Goal: Task Accomplishment & Management: Use online tool/utility

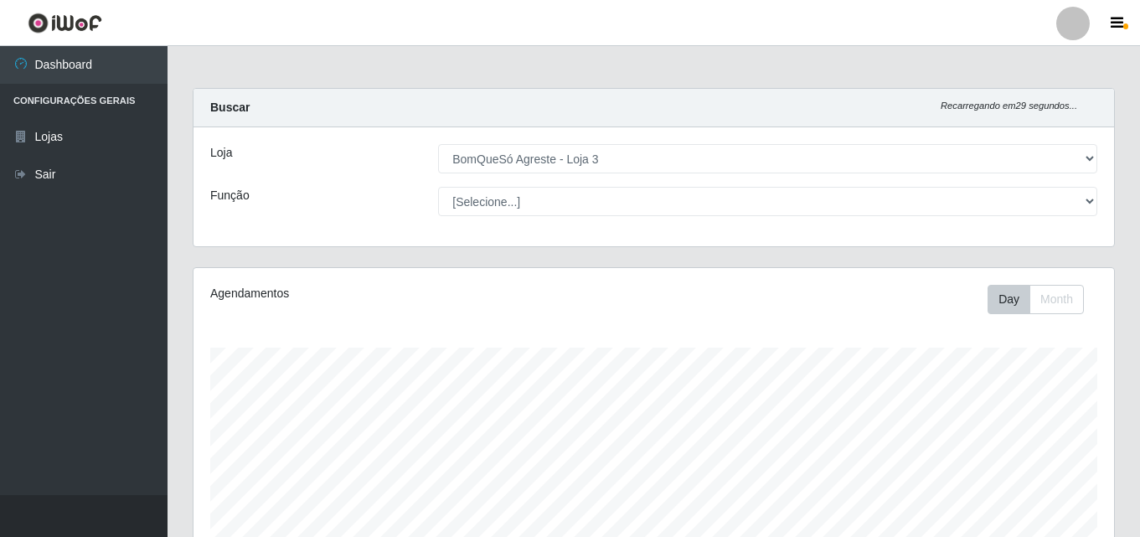
select select "215"
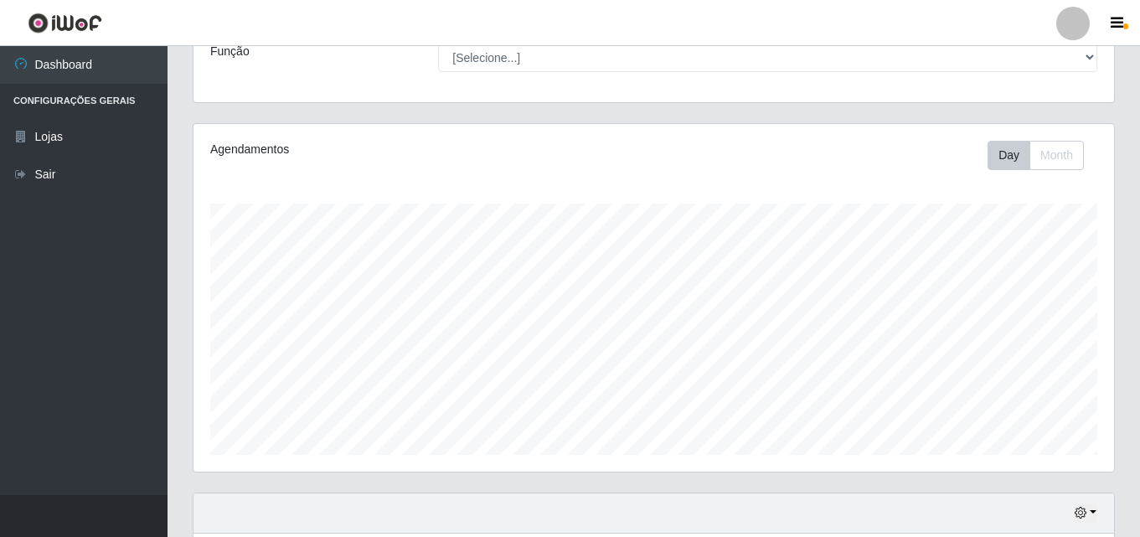
scroll to position [110, 0]
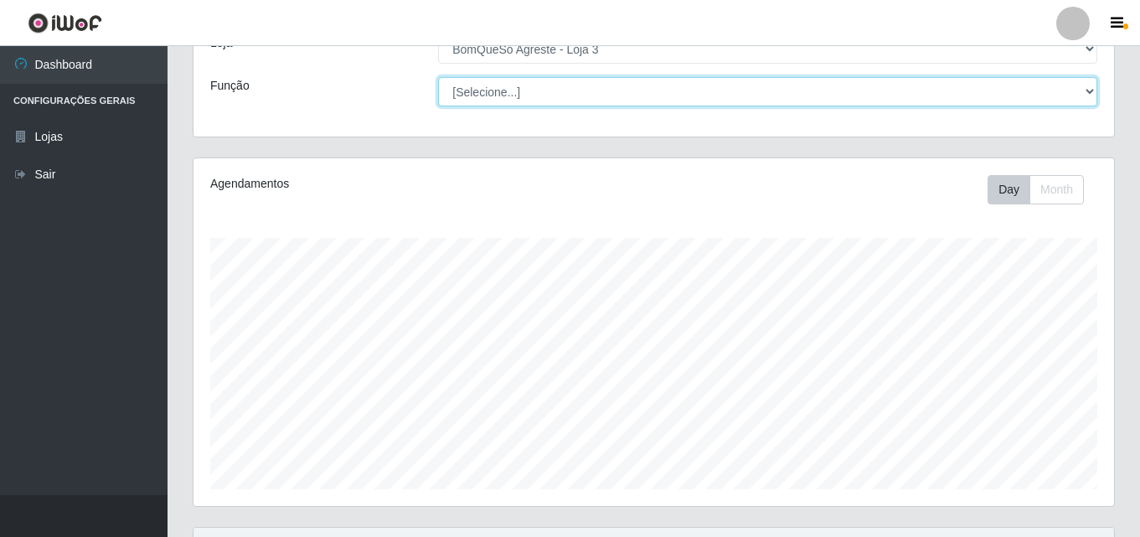
click at [601, 87] on select "[Selecione...] ASG ASG + ASG ++ Balconista Balconista + Balconista ++ Embalador…" at bounding box center [767, 91] width 659 height 29
click at [602, 87] on select "[Selecione...] ASG ASG + ASG ++ Balconista Balconista + Balconista ++ Embalador…" at bounding box center [767, 91] width 659 height 29
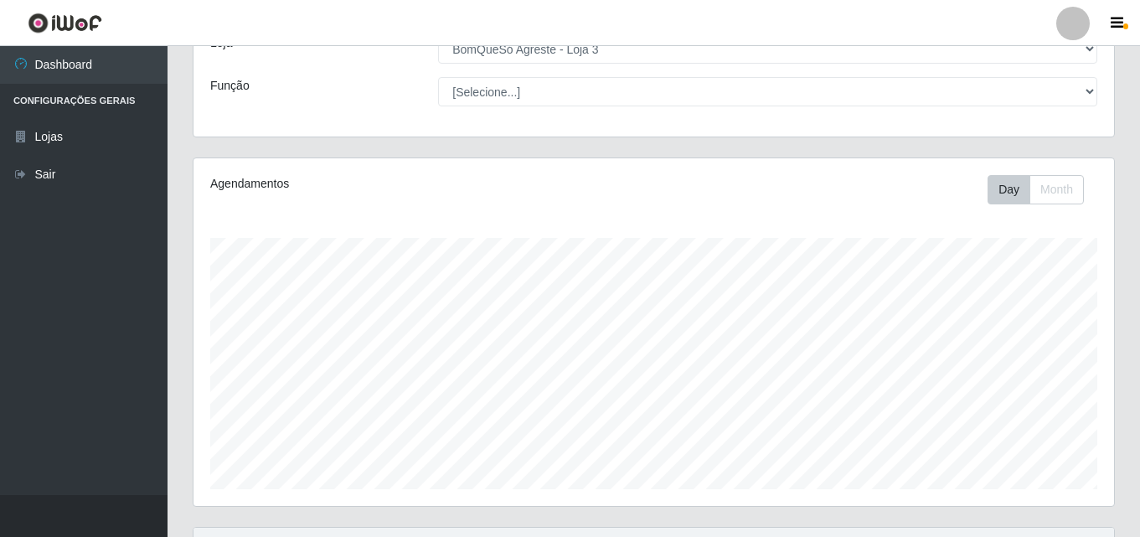
click at [13, 335] on ul "Dashboard Configurações Gerais Lojas Sair" at bounding box center [84, 270] width 168 height 449
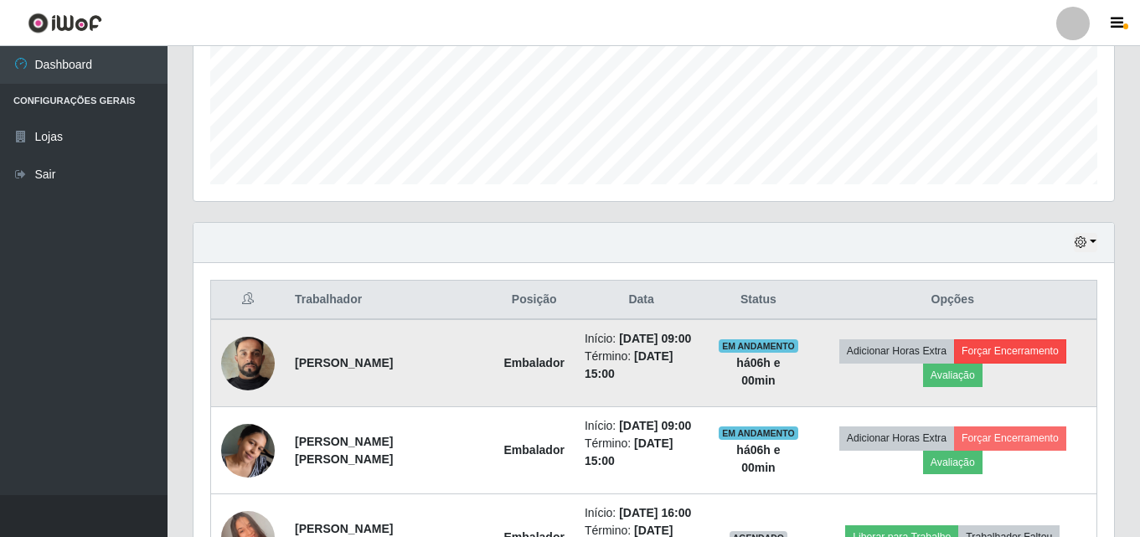
scroll to position [445, 0]
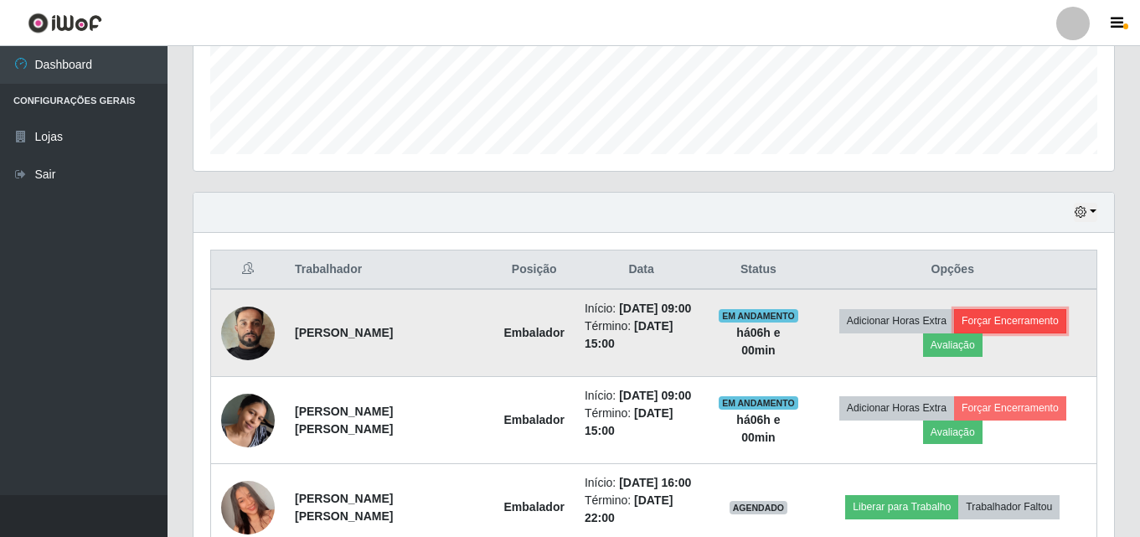
click at [1019, 326] on button "Forçar Encerramento" at bounding box center [1010, 320] width 112 height 23
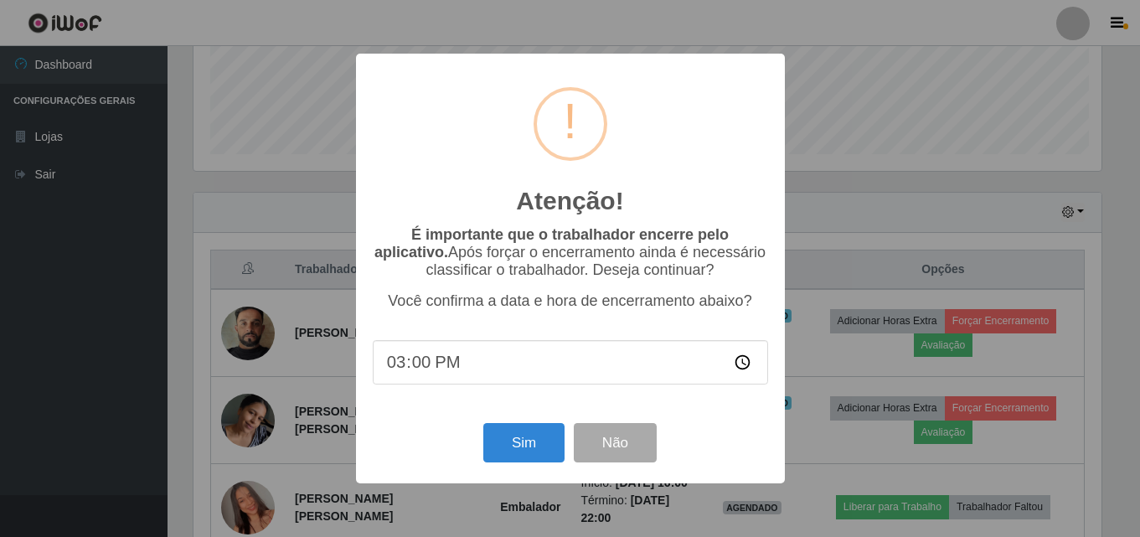
scroll to position [348, 912]
click at [544, 447] on button "Sim" at bounding box center [525, 442] width 81 height 39
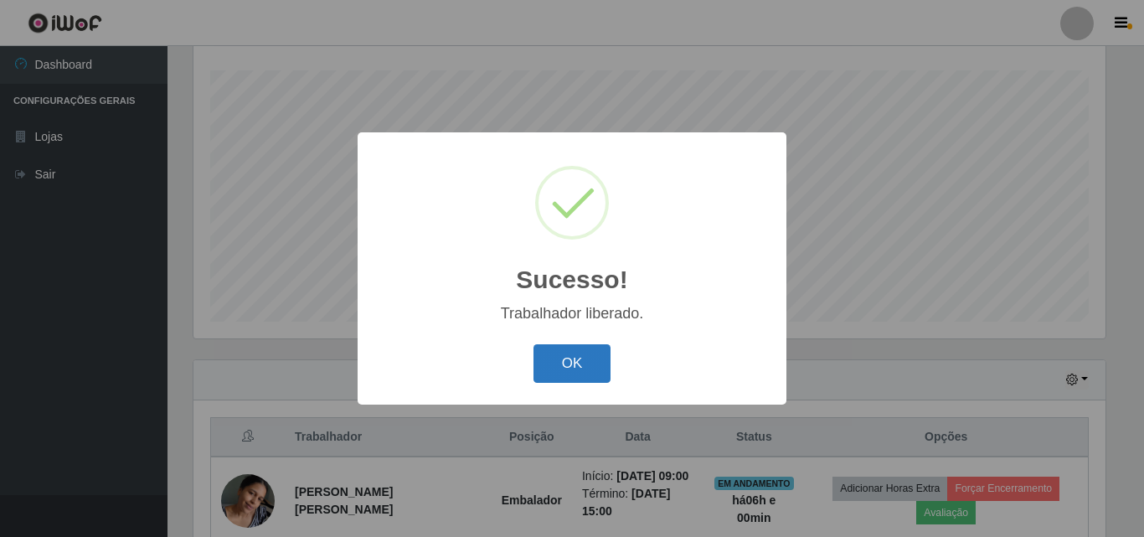
click at [588, 357] on button "OK" at bounding box center [573, 363] width 78 height 39
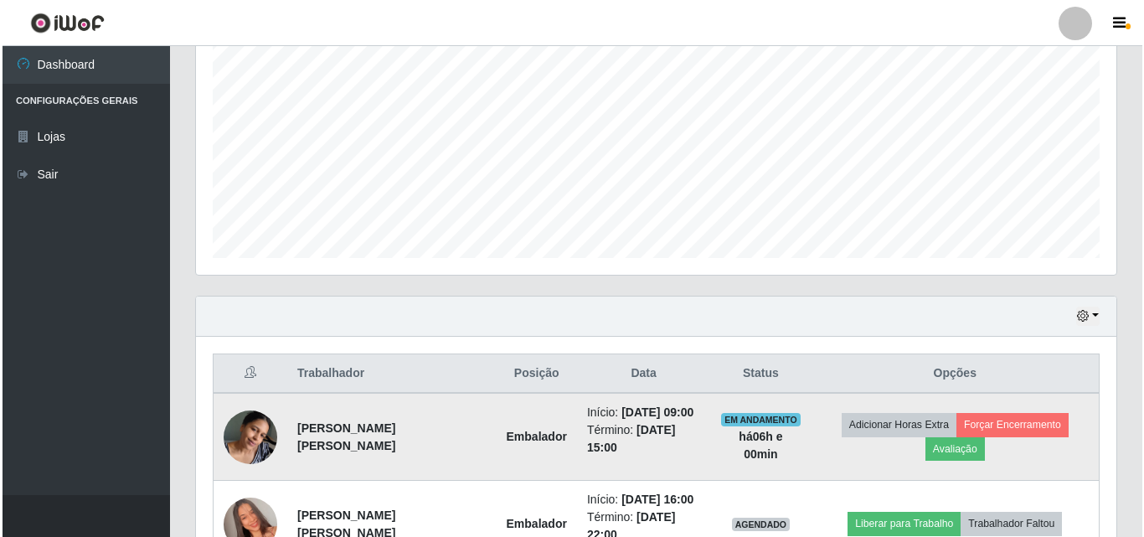
scroll to position [445, 0]
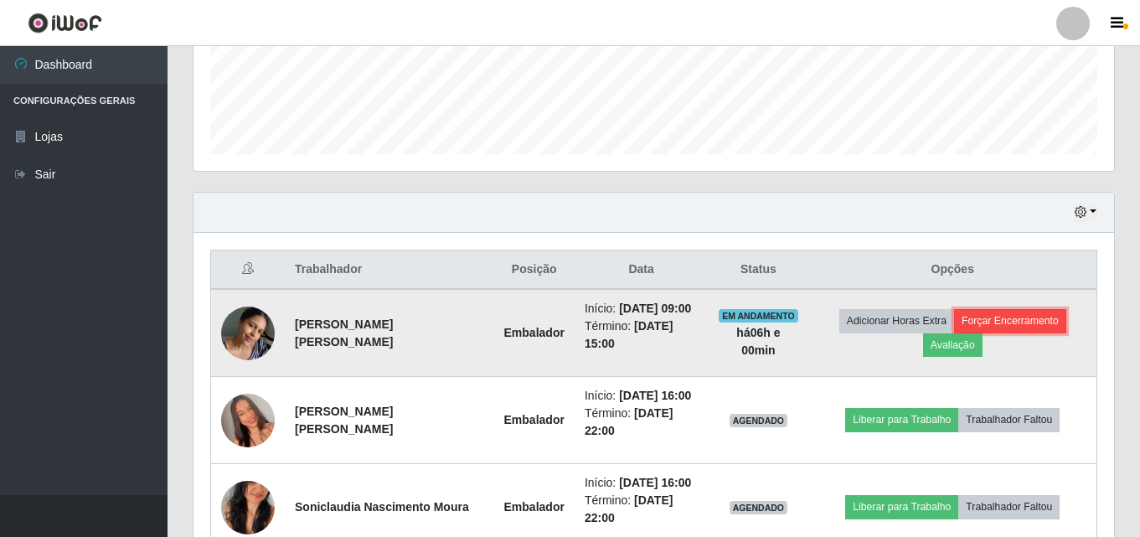
click at [1054, 329] on button "Forçar Encerramento" at bounding box center [1010, 320] width 112 height 23
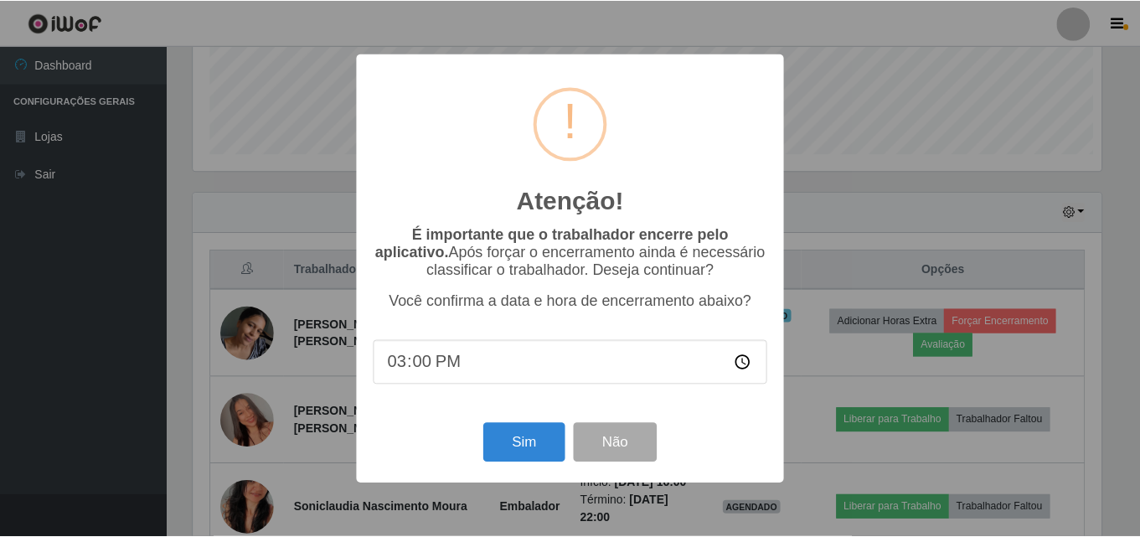
scroll to position [348, 912]
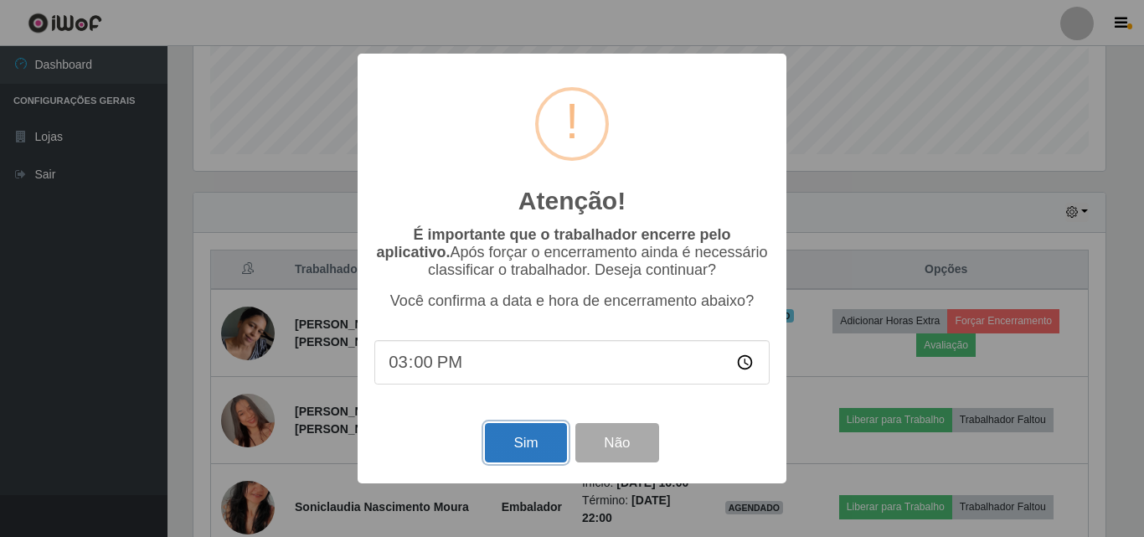
click at [515, 452] on button "Sim" at bounding box center [525, 442] width 81 height 39
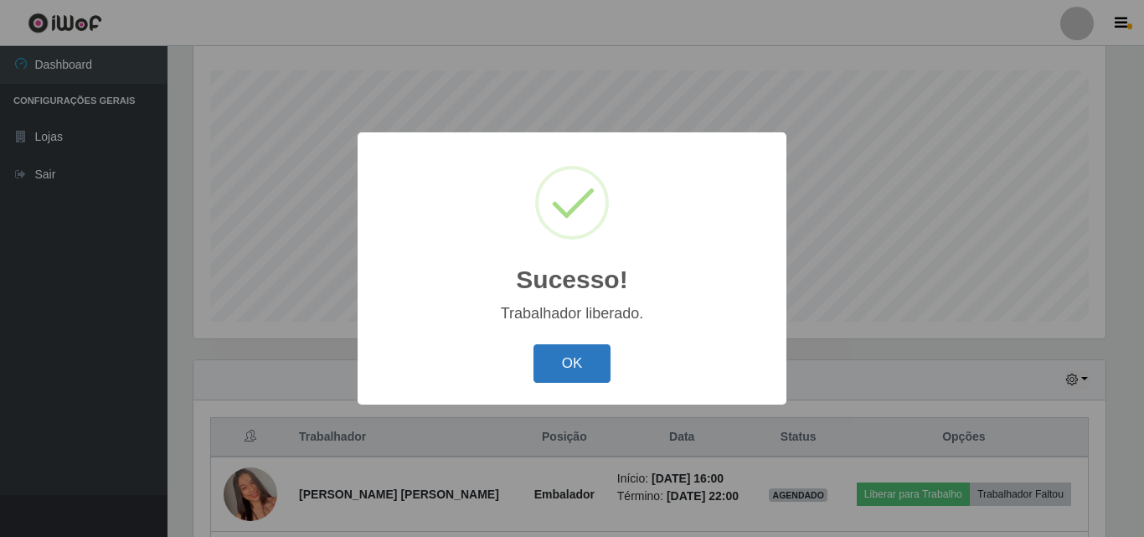
click at [581, 357] on button "OK" at bounding box center [573, 363] width 78 height 39
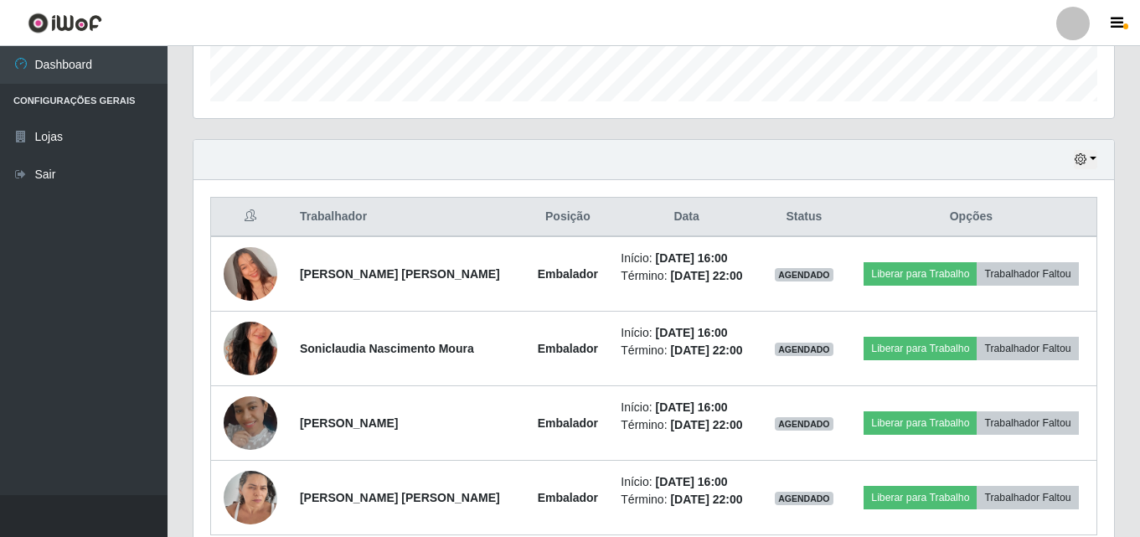
scroll to position [503, 0]
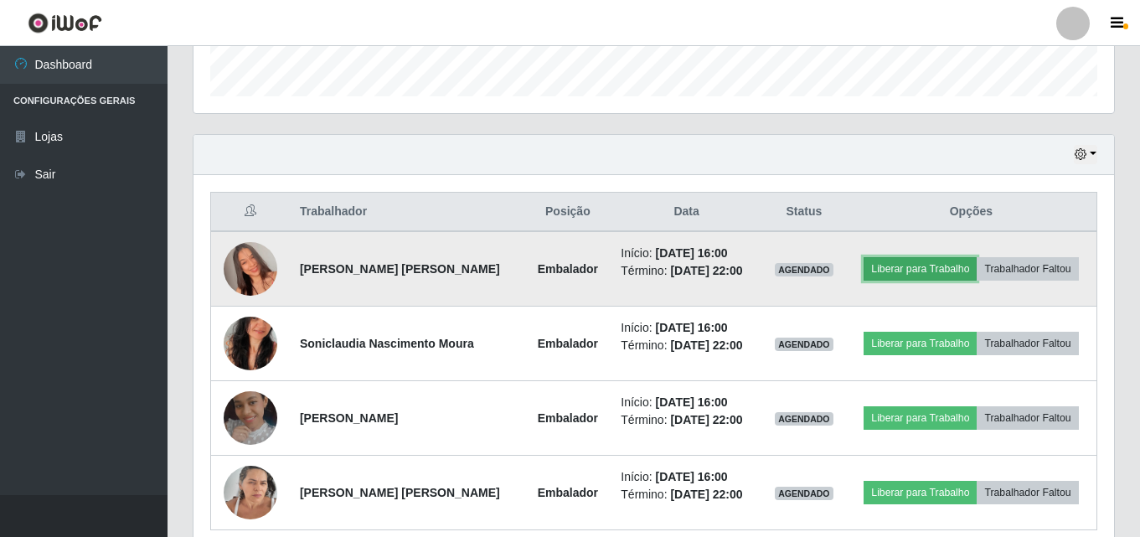
click at [941, 271] on button "Liberar para Trabalho" at bounding box center [920, 268] width 113 height 23
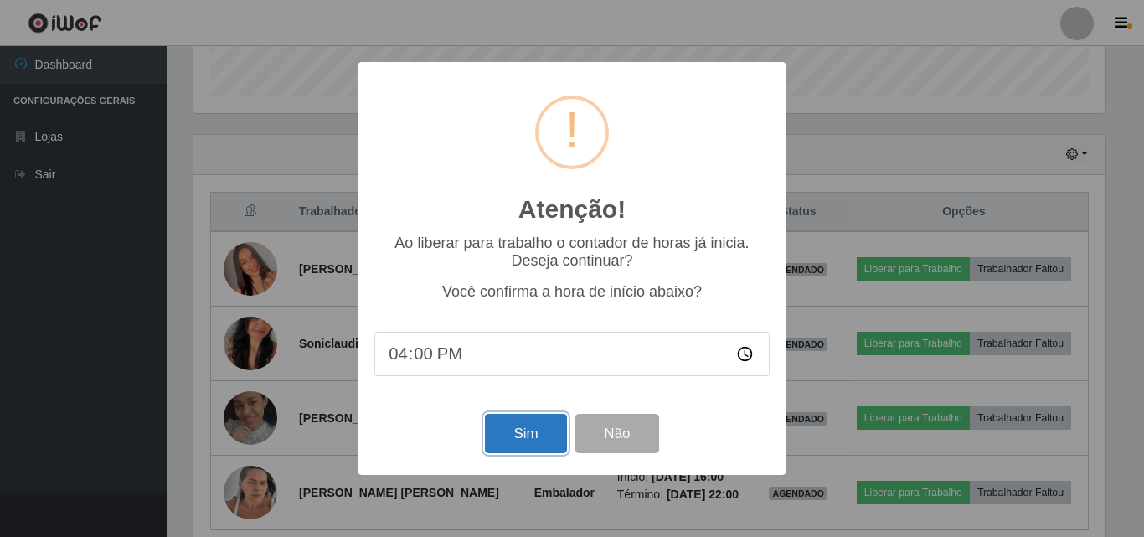
click at [554, 453] on button "Sim" at bounding box center [525, 433] width 81 height 39
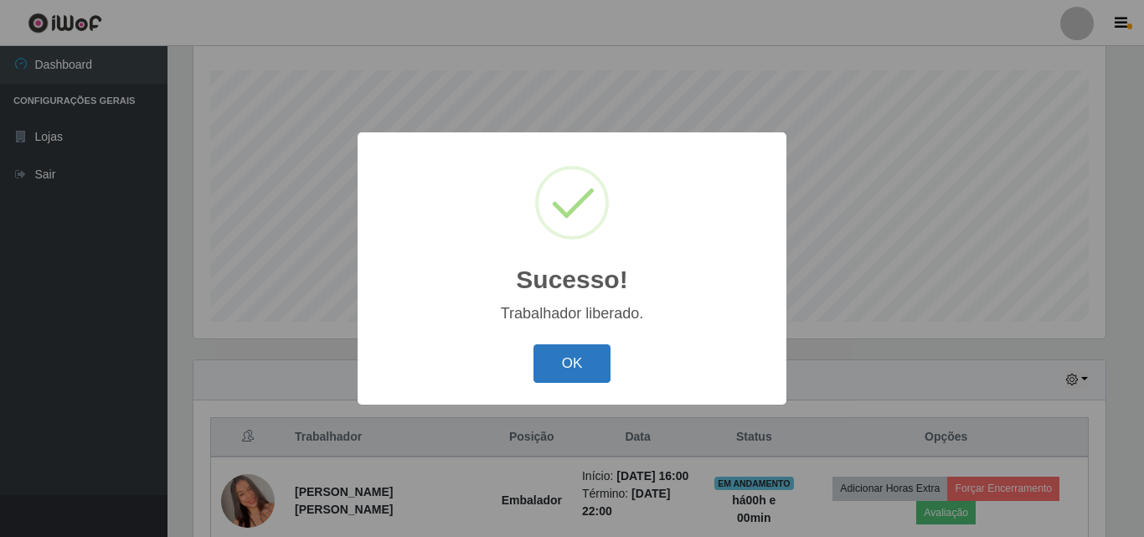
click at [589, 360] on button "OK" at bounding box center [573, 363] width 78 height 39
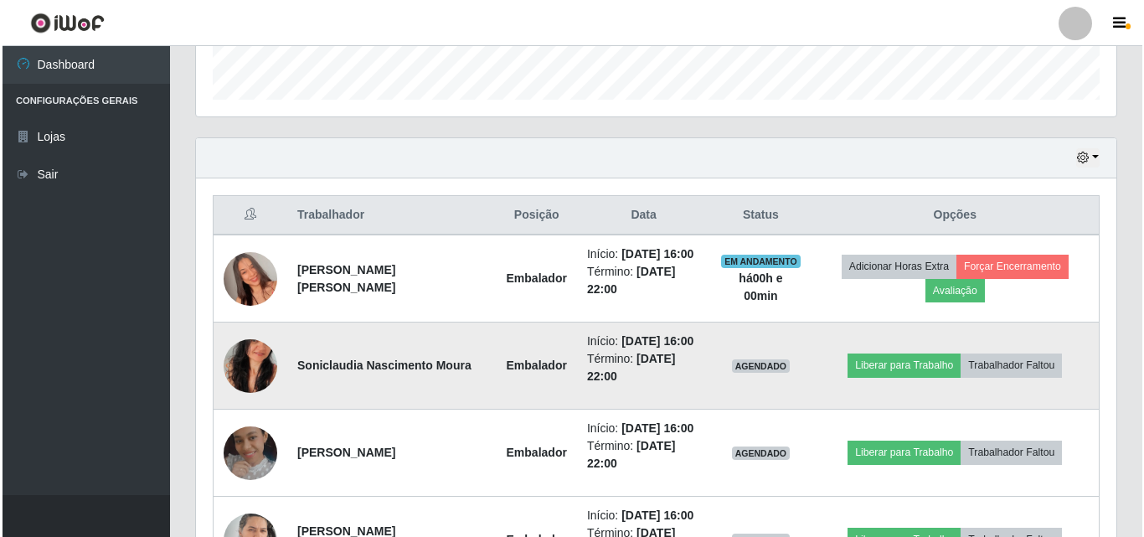
scroll to position [529, 0]
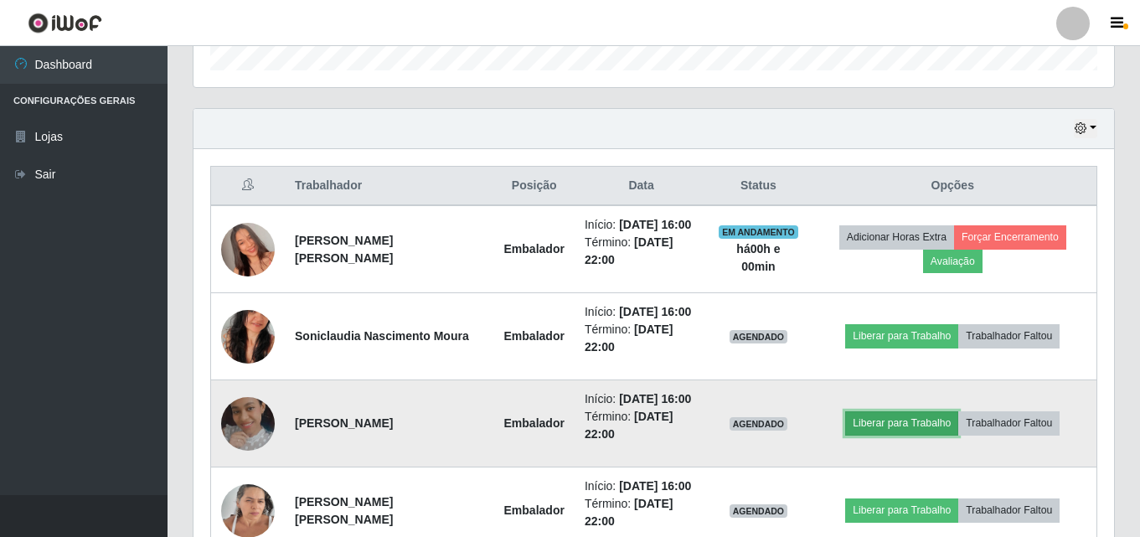
click at [924, 426] on button "Liberar para Trabalho" at bounding box center [901, 422] width 113 height 23
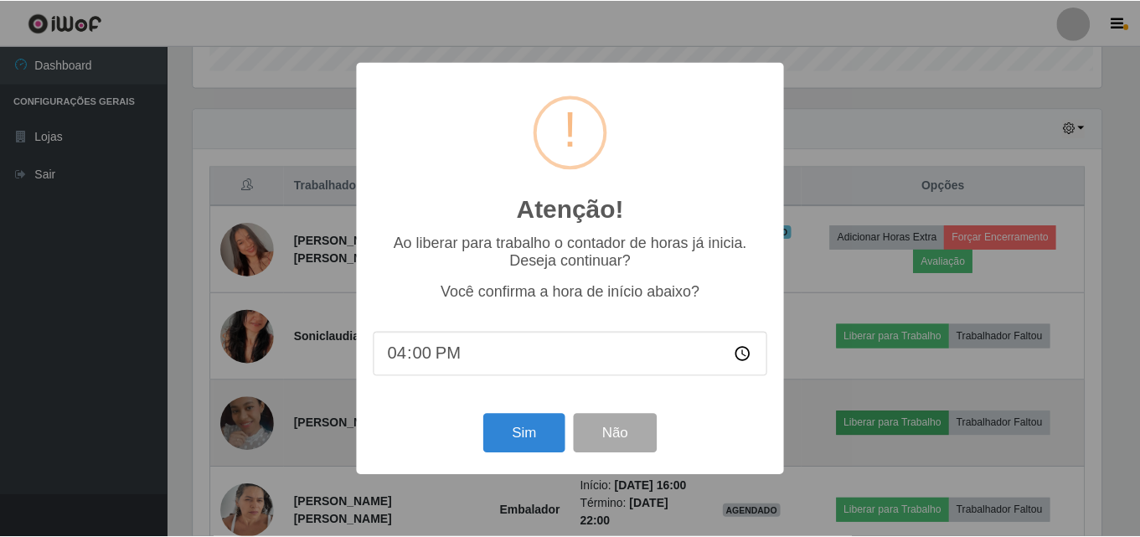
scroll to position [348, 912]
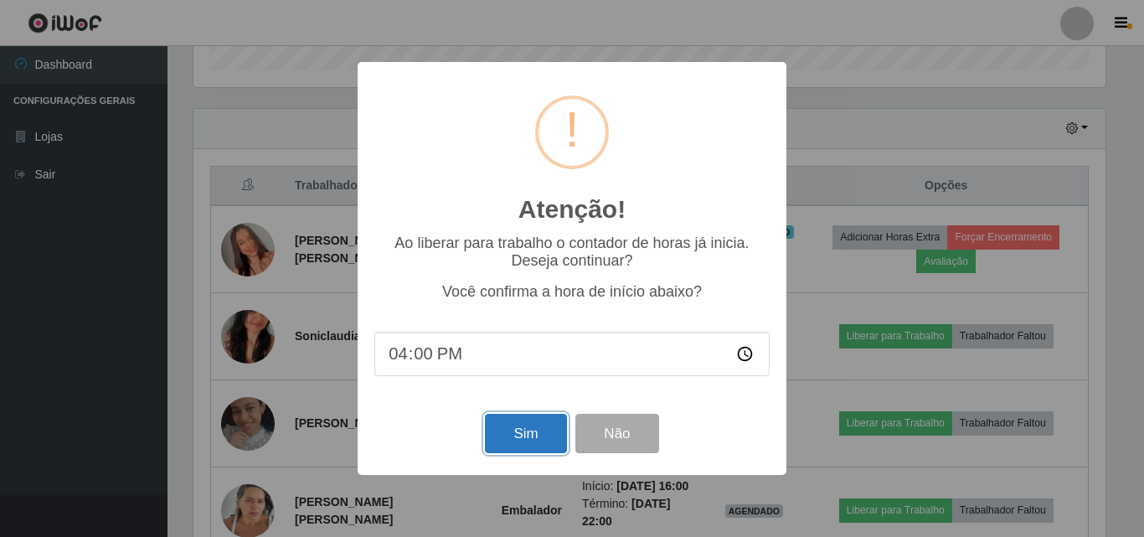
click at [521, 437] on button "Sim" at bounding box center [525, 433] width 81 height 39
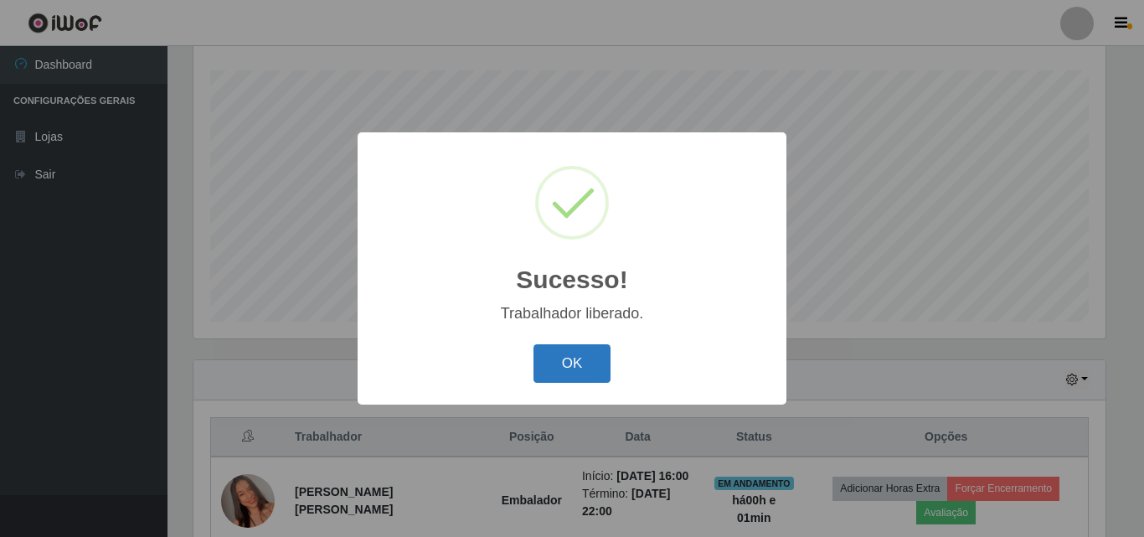
click at [593, 364] on button "OK" at bounding box center [573, 363] width 78 height 39
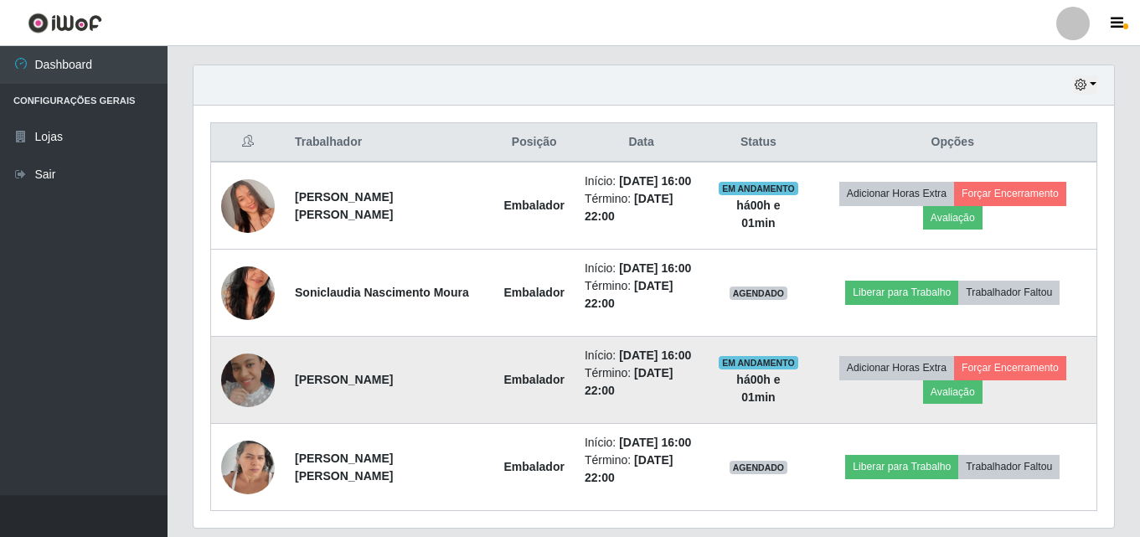
scroll to position [542, 0]
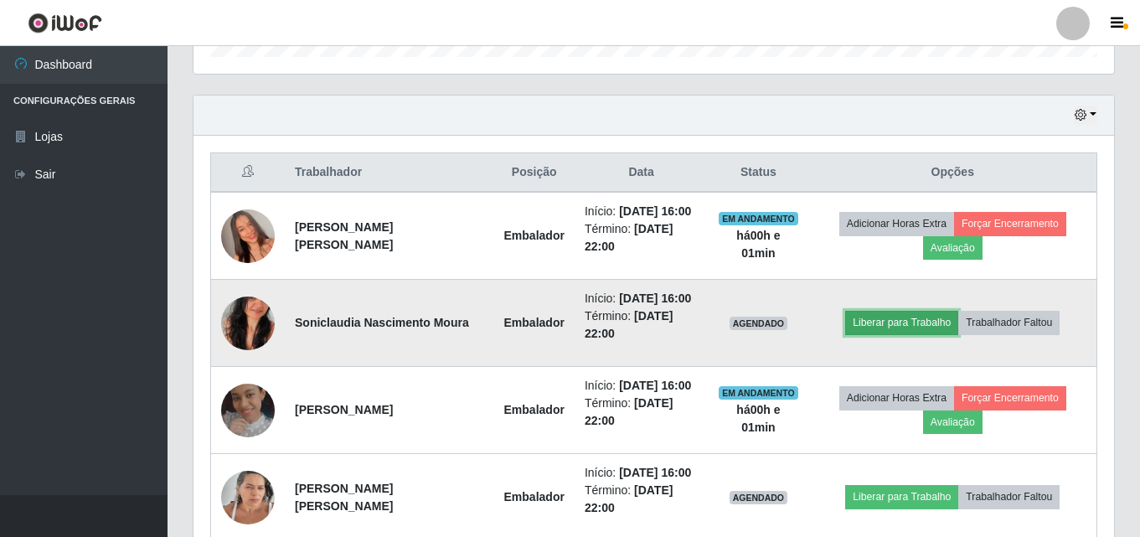
click at [901, 326] on button "Liberar para Trabalho" at bounding box center [901, 322] width 113 height 23
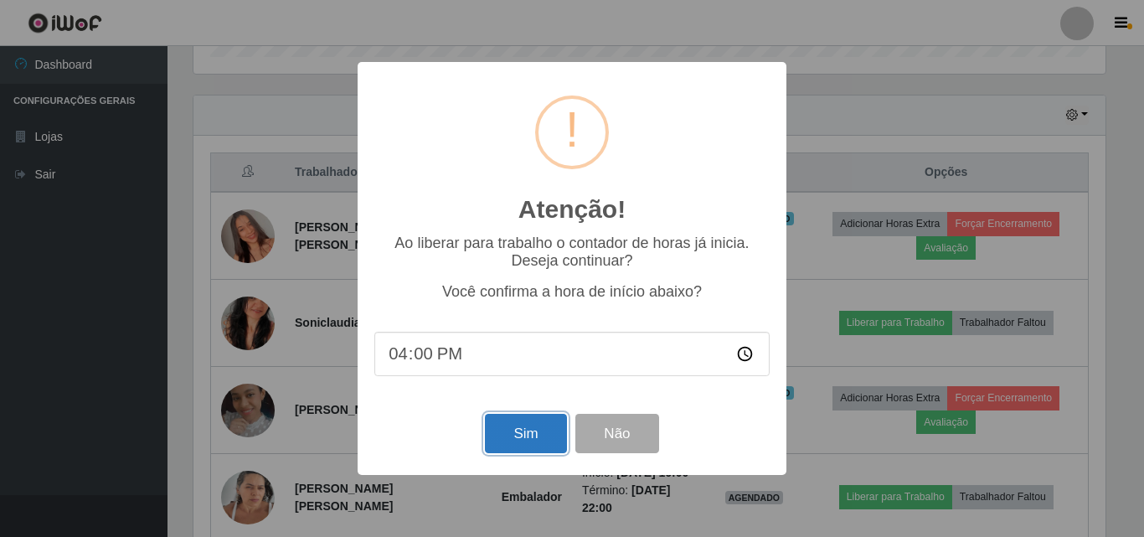
click at [545, 446] on button "Sim" at bounding box center [525, 433] width 81 height 39
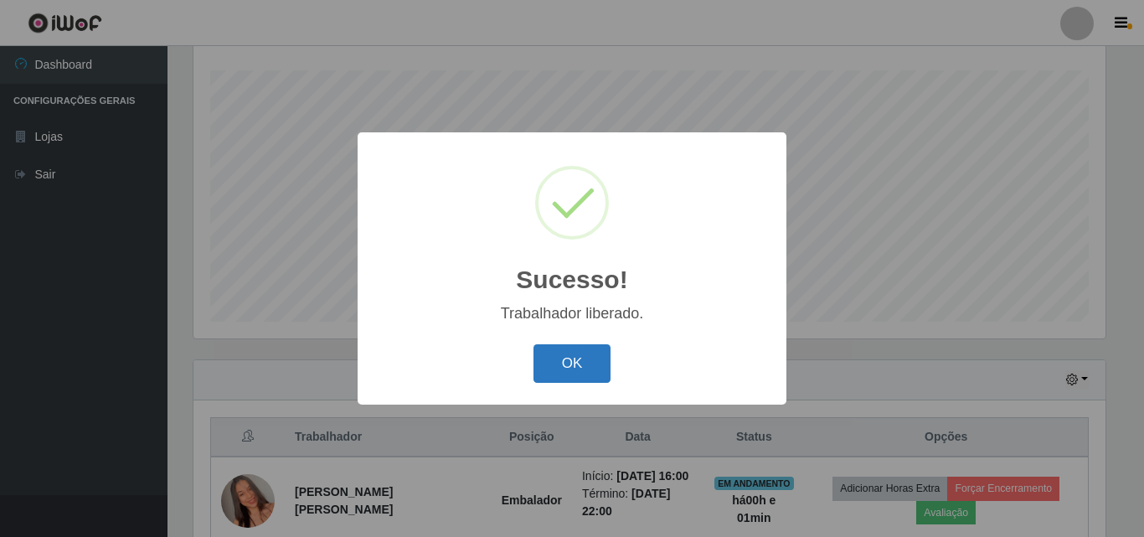
click at [587, 366] on button "OK" at bounding box center [573, 363] width 78 height 39
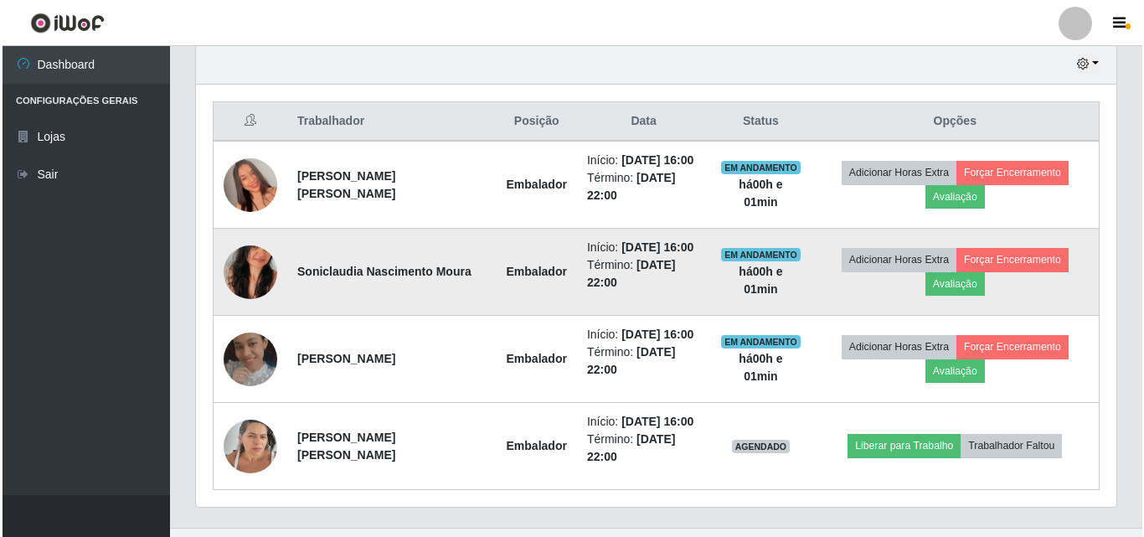
scroll to position [612, 0]
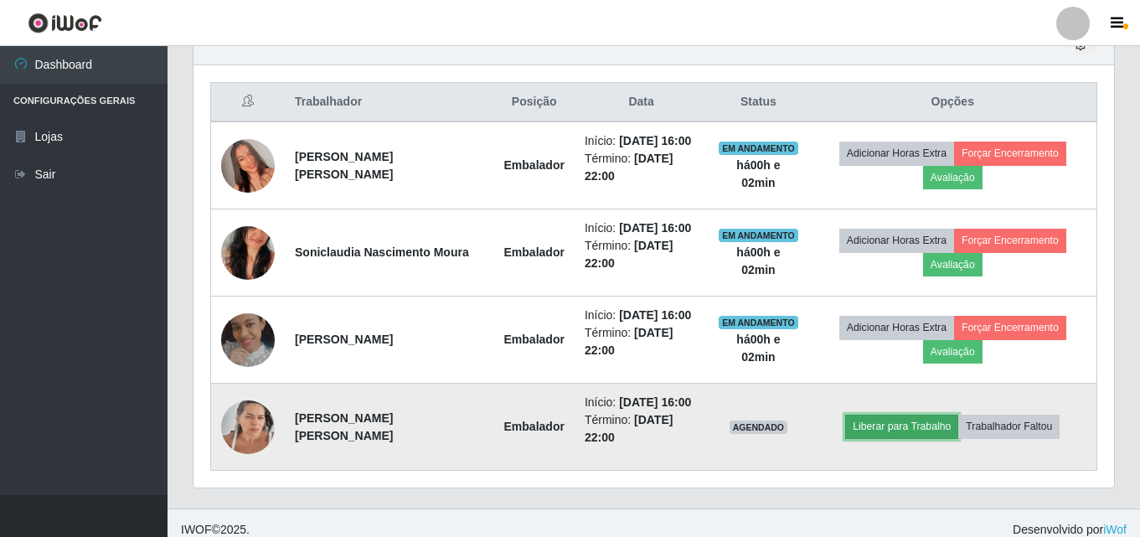
click at [878, 423] on button "Liberar para Trabalho" at bounding box center [901, 426] width 113 height 23
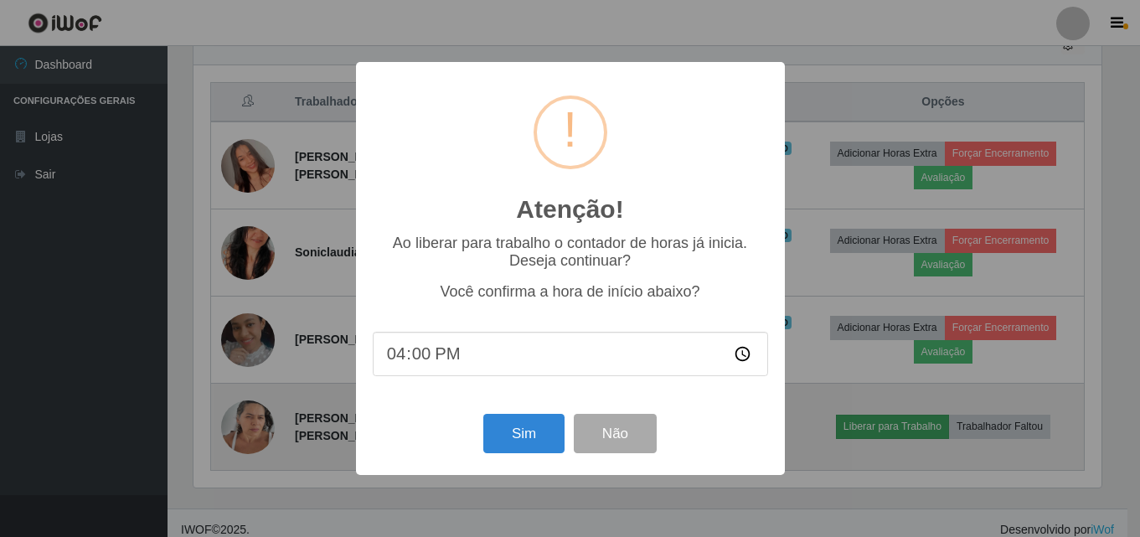
scroll to position [348, 912]
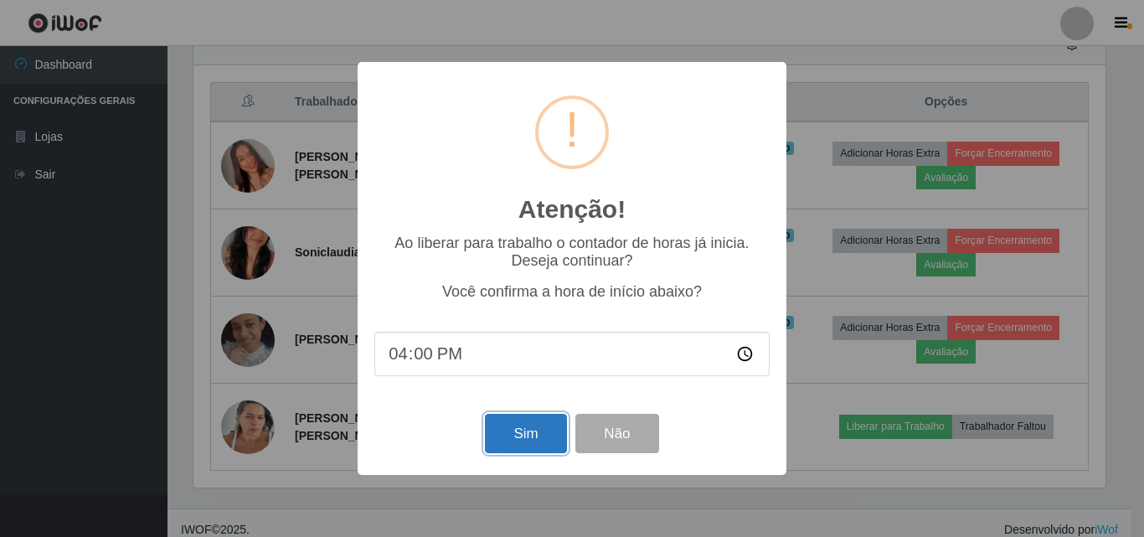
click at [532, 430] on button "Sim" at bounding box center [525, 433] width 81 height 39
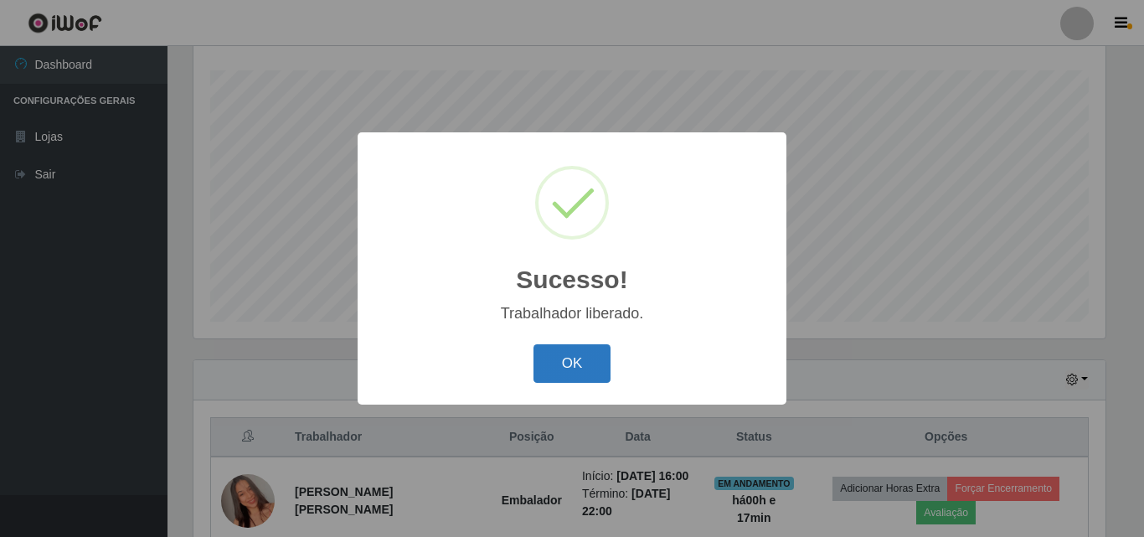
click at [591, 359] on button "OK" at bounding box center [573, 363] width 78 height 39
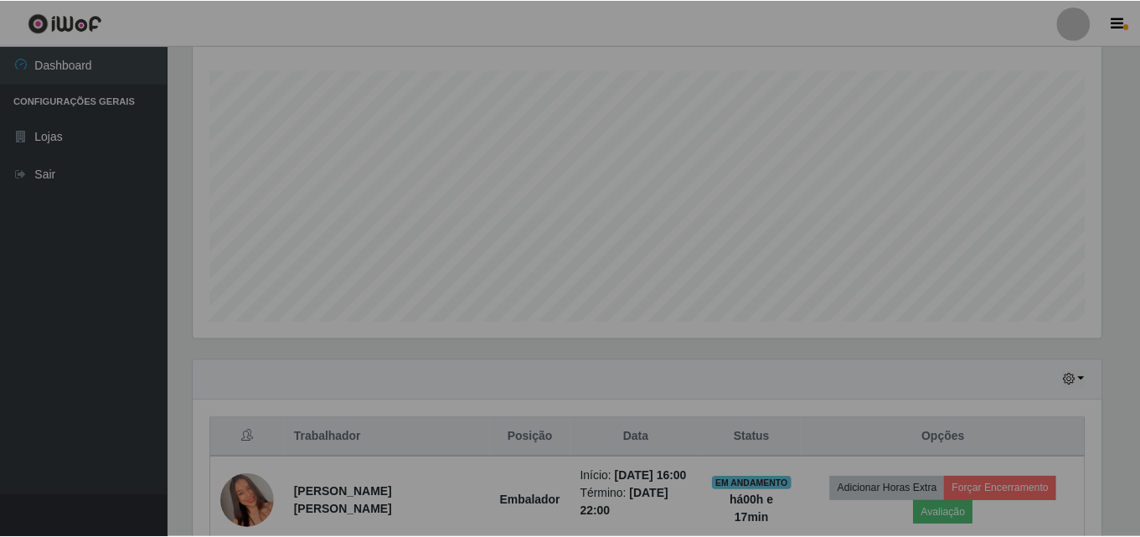
scroll to position [348, 921]
